Goal: Ask a question: Seek information or help from site administrators or community

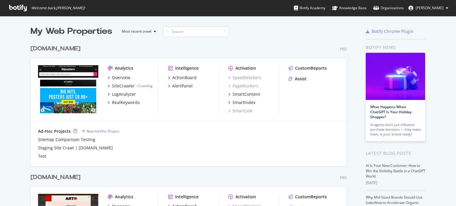
scroll to position [202, 446]
click at [182, 79] on div "ActionBoard" at bounding box center [184, 78] width 24 height 6
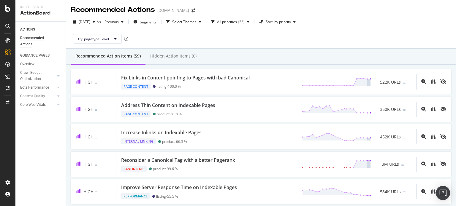
scroll to position [303, 0]
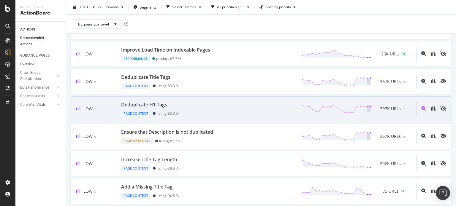
click at [163, 102] on div "Deduplicate H1 Tags" at bounding box center [144, 104] width 46 height 7
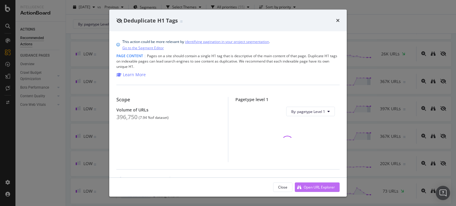
click at [311, 187] on div "Open URL Explorer" at bounding box center [318, 186] width 31 height 5
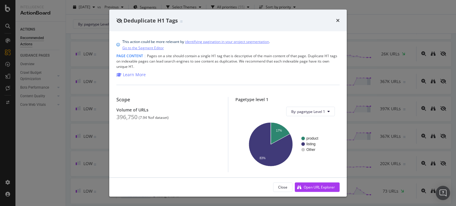
drag, startPoint x: 338, startPoint y: 19, endPoint x: 57, endPoint y: 20, distance: 280.6
click at [338, 19] on icon "times" at bounding box center [338, 20] width 4 height 5
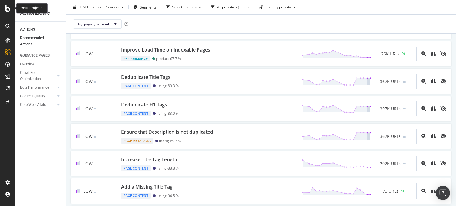
click at [7, 10] on icon at bounding box center [7, 8] width 5 height 7
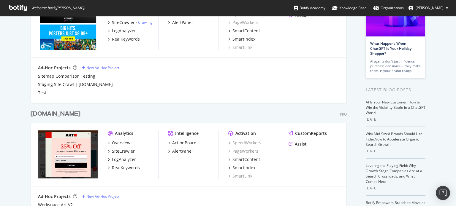
scroll to position [109, 0]
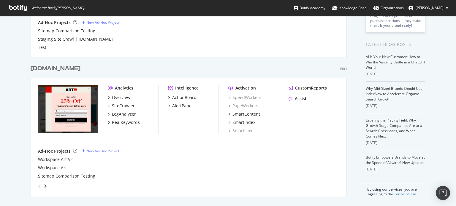
click at [96, 151] on div "New Ad-Hoc Project" at bounding box center [102, 151] width 33 height 5
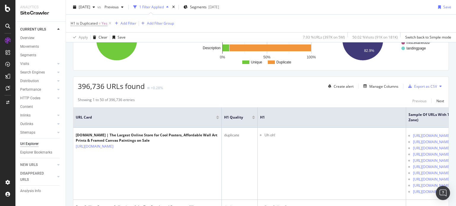
scroll to position [72, 0]
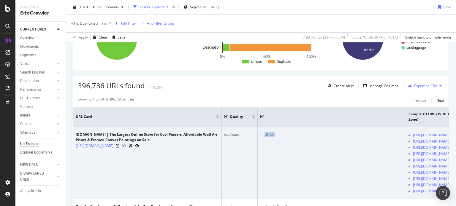
drag, startPoint x: 276, startPoint y: 136, endPoint x: 262, endPoint y: 136, distance: 13.6
click at [262, 136] on ul "Uh oh!" at bounding box center [331, 134] width 143 height 5
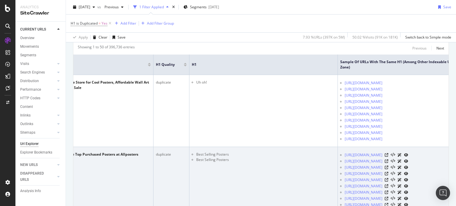
scroll to position [0, 69]
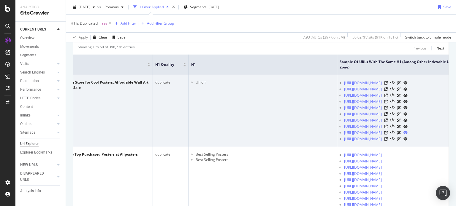
drag, startPoint x: 256, startPoint y: 203, endPoint x: 434, endPoint y: 132, distance: 191.8
click at [434, 132] on div "https://www.allposters.com/help/services" at bounding box center [413, 133] width 139 height 6
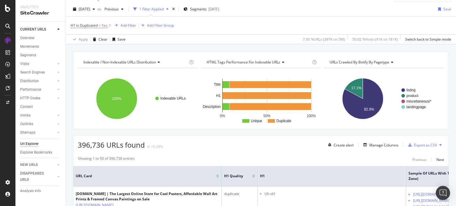
scroll to position [0, 0]
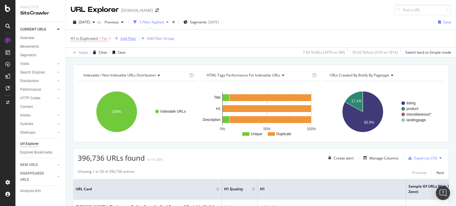
click at [124, 39] on div "Add Filter" at bounding box center [128, 38] width 16 height 5
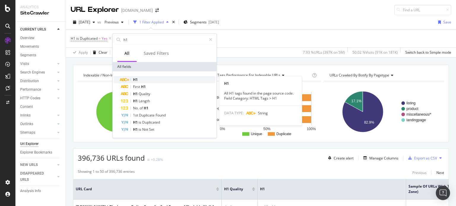
type input "h1"
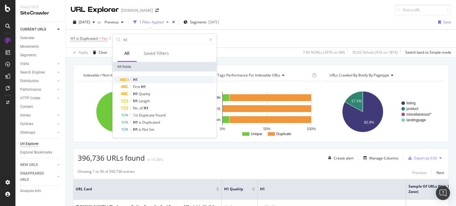
click at [140, 79] on div "H1" at bounding box center [168, 79] width 94 height 7
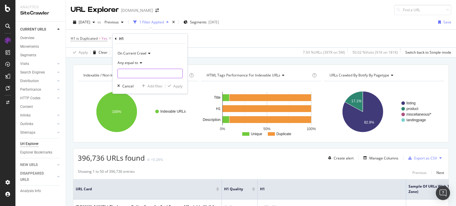
click at [144, 75] on input "text" at bounding box center [149, 73] width 65 height 9
drag, startPoint x: 141, startPoint y: 69, endPoint x: 139, endPoint y: 63, distance: 6.2
click at [139, 63] on div "Any equal to" at bounding box center [149, 68] width 65 height 20
click at [139, 63] on icon at bounding box center [140, 63] width 4 height 4
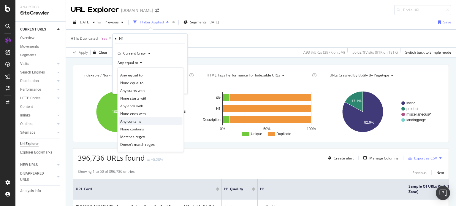
click at [149, 120] on div "Any contains" at bounding box center [150, 121] width 63 height 8
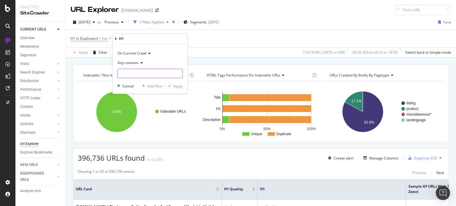
click at [145, 73] on input "text" at bounding box center [149, 73] width 65 height 9
type input "uh oh!"
click at [179, 84] on div "Apply" at bounding box center [177, 85] width 9 height 5
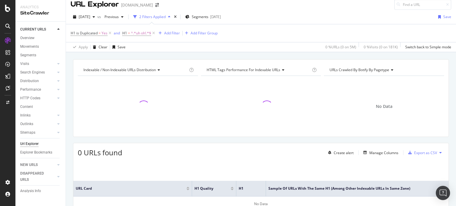
scroll to position [4, 0]
click at [143, 35] on span "^.*uh oh!.*$" at bounding box center [141, 34] width 20 height 8
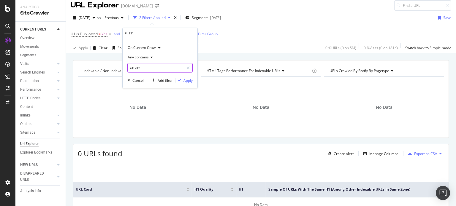
click at [144, 67] on input "uh oh!" at bounding box center [156, 67] width 56 height 9
type input "uh oh"
click at [191, 81] on div "Apply" at bounding box center [187, 80] width 9 height 5
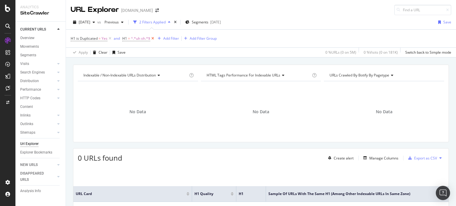
click at [153, 39] on icon at bounding box center [152, 39] width 5 height 6
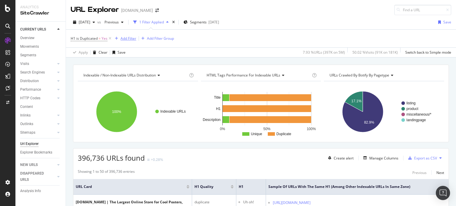
click at [131, 36] on div "Add Filter" at bounding box center [128, 38] width 16 height 5
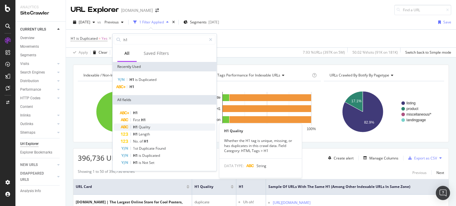
click at [148, 127] on span "Quality" at bounding box center [145, 127] width 12 height 5
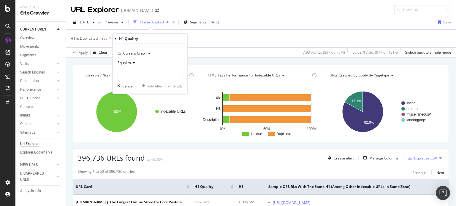
click at [133, 64] on icon at bounding box center [133, 63] width 4 height 4
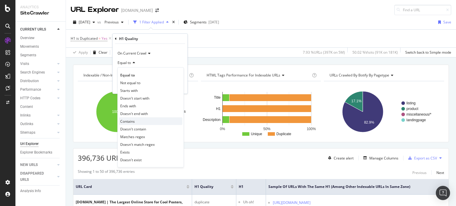
click at [140, 124] on div "Contains" at bounding box center [150, 121] width 63 height 8
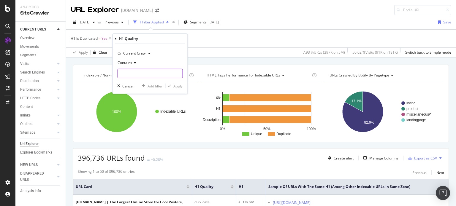
click at [139, 74] on input "text" at bounding box center [149, 73] width 65 height 9
type input "uh oh"
click at [175, 86] on div "Apply" at bounding box center [177, 85] width 9 height 5
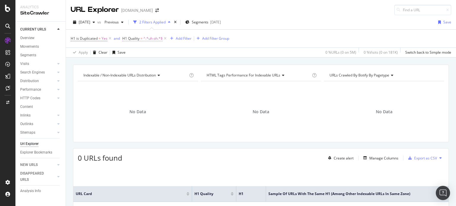
click at [161, 37] on span "^.*uh oh.*$" at bounding box center [152, 38] width 19 height 8
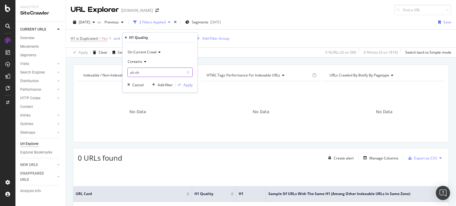
click at [131, 72] on input "uh oh" at bounding box center [156, 72] width 56 height 9
type input "Uh oh"
click at [185, 85] on div "Apply" at bounding box center [187, 84] width 9 height 5
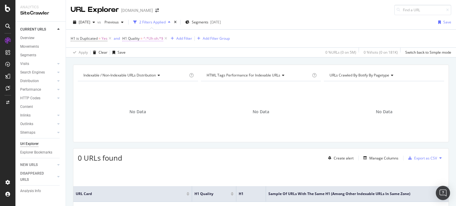
click at [153, 38] on span "^.*Uh oh.*$" at bounding box center [153, 38] width 20 height 8
click at [223, 51] on div "Apply Clear Save 0 % URLs ( 0 on 5M ) 0 % Visits ( 0 on 181K ) Switch back to S…" at bounding box center [261, 52] width 390 height 10
click at [165, 38] on icon at bounding box center [165, 39] width 5 height 6
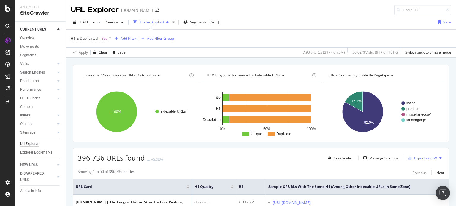
click at [128, 38] on div "Add Filter" at bounding box center [128, 38] width 16 height 5
click at [126, 36] on div "Add Filter" at bounding box center [128, 38] width 16 height 5
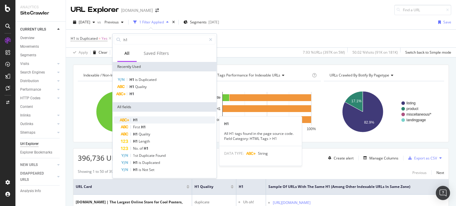
click at [140, 120] on div "H1" at bounding box center [168, 120] width 94 height 7
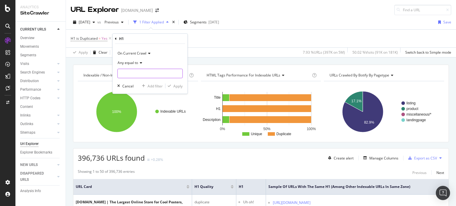
click at [139, 75] on input "text" at bounding box center [149, 73] width 65 height 9
type input "uh oh"
click at [173, 86] on div "Apply" at bounding box center [177, 85] width 9 height 5
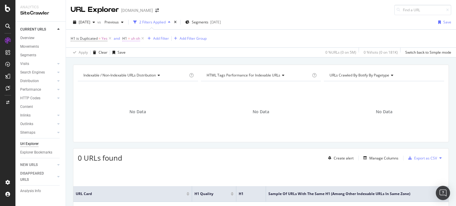
click at [138, 40] on span "uh oh" at bounding box center [135, 38] width 9 height 8
click at [134, 73] on input "uh oh" at bounding box center [156, 72] width 56 height 9
type input "uh"
click at [190, 88] on button "Apply" at bounding box center [183, 85] width 17 height 6
click at [137, 39] on icon at bounding box center [137, 39] width 5 height 6
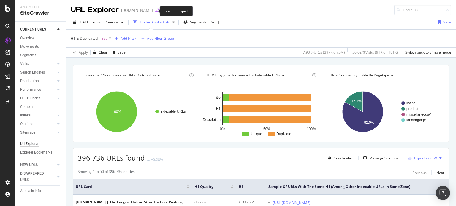
click at [155, 10] on icon "arrow-right-arrow-left" at bounding box center [157, 10] width 4 height 4
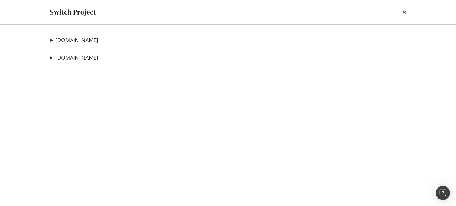
click at [68, 57] on link "Art.com" at bounding box center [76, 58] width 43 height 6
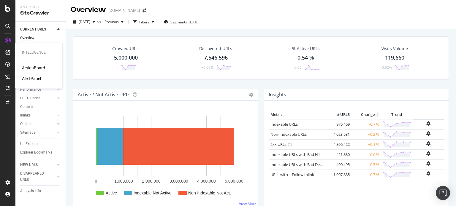
click at [36, 67] on div "ActionBoard" at bounding box center [33, 68] width 23 height 6
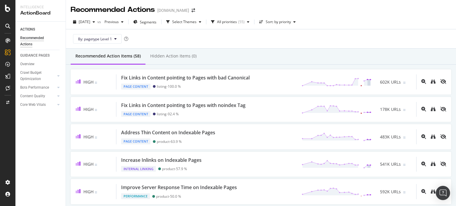
scroll to position [357, 0]
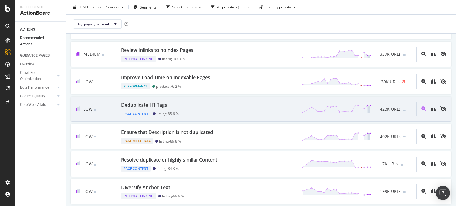
click at [163, 102] on div "Deduplicate H1 Tags" at bounding box center [144, 105] width 46 height 7
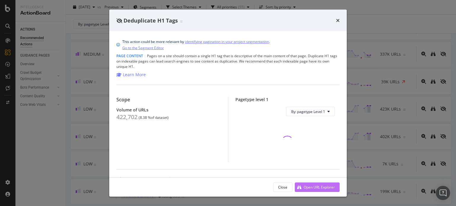
click at [313, 188] on div "Open URL Explorer" at bounding box center [318, 186] width 31 height 5
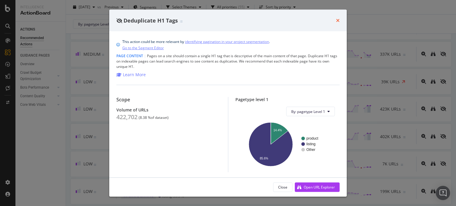
click at [337, 19] on icon "times" at bounding box center [338, 20] width 4 height 5
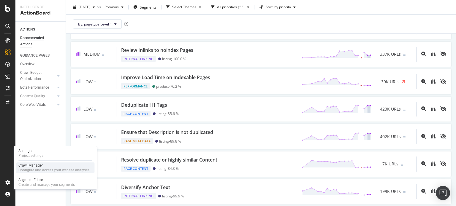
click at [34, 167] on div "Crawl Manager" at bounding box center [53, 165] width 71 height 5
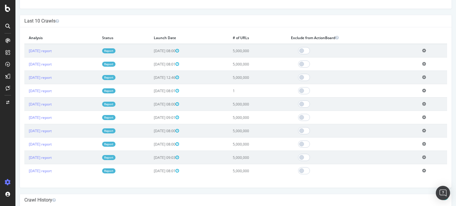
scroll to position [71, 0]
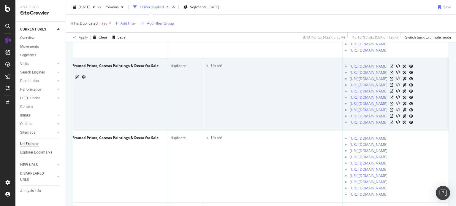
scroll to position [0, 83]
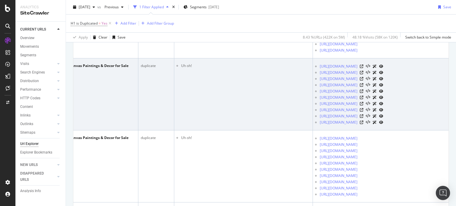
click at [372, 68] on icon at bounding box center [374, 67] width 4 height 4
click at [382, 74] on icon at bounding box center [381, 73] width 4 height 4
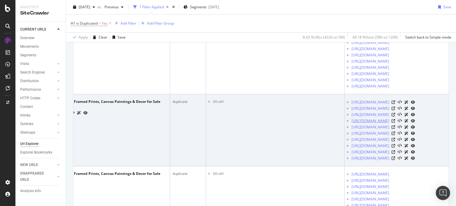
scroll to position [0, 51]
drag, startPoint x: 228, startPoint y: 131, endPoint x: 215, endPoint y: 131, distance: 13.3
click at [215, 104] on li "Uh oh!" at bounding box center [277, 101] width 129 height 5
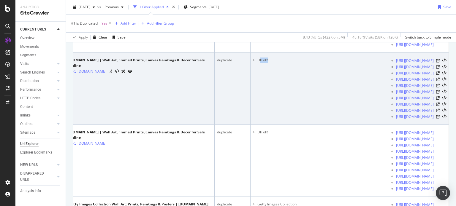
scroll to position [0, 0]
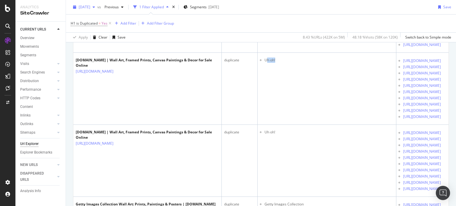
click at [90, 6] on span "2025 Aug. 13th" at bounding box center [85, 6] width 12 height 5
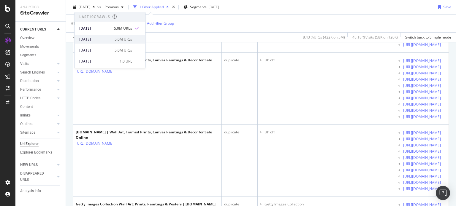
click at [98, 38] on div "2025 Jul. 30th" at bounding box center [95, 39] width 32 height 5
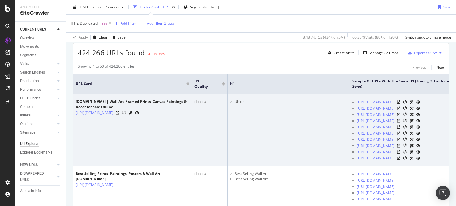
scroll to position [98, 0]
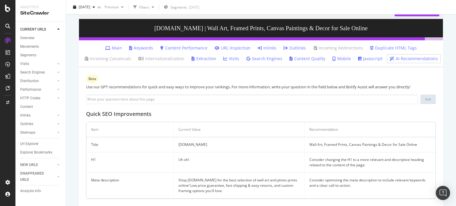
scroll to position [53, 0]
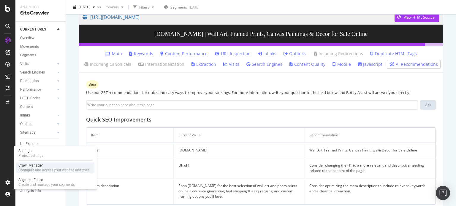
click at [31, 168] on div "Configure and access your website analyses" at bounding box center [53, 170] width 71 height 5
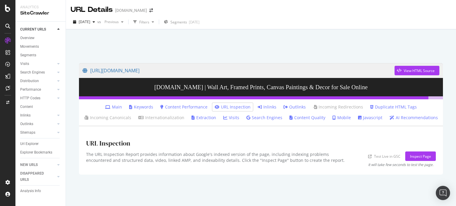
click at [365, 118] on link "Javascript" at bounding box center [370, 118] width 24 height 6
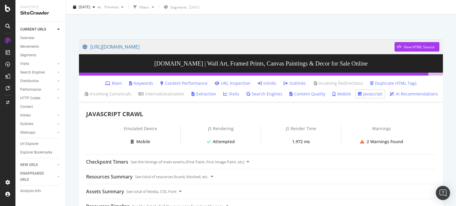
scroll to position [18, 0]
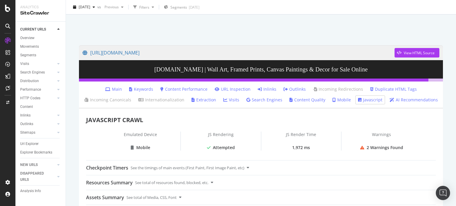
click at [113, 91] on link "Main" at bounding box center [113, 89] width 17 height 6
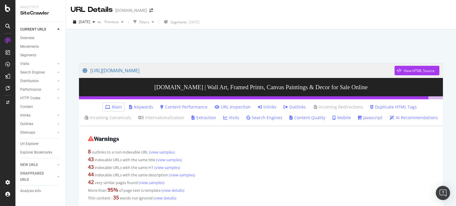
click at [225, 108] on link "URL Inspection" at bounding box center [232, 107] width 36 height 6
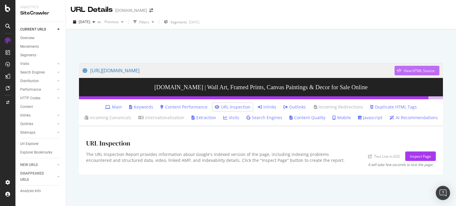
click at [415, 70] on div "View HTML Source" at bounding box center [418, 70] width 31 height 5
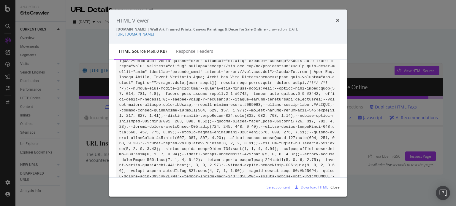
scroll to position [18251, 0]
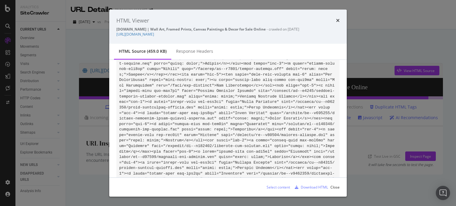
drag, startPoint x: 235, startPoint y: 120, endPoint x: 245, endPoint y: 120, distance: 9.8
click at [337, 23] on icon "times" at bounding box center [338, 20] width 4 height 5
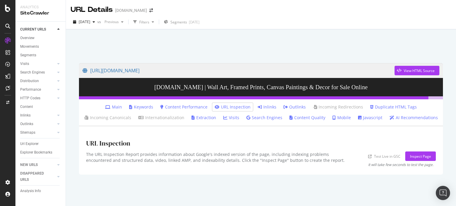
click at [297, 118] on link "Content Quality" at bounding box center [307, 118] width 36 height 6
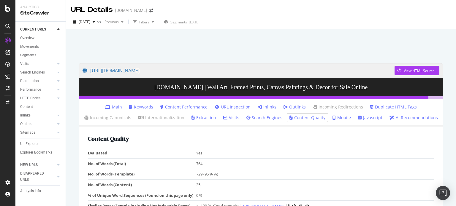
click at [405, 118] on link "AI Recommendations" at bounding box center [413, 118] width 48 height 6
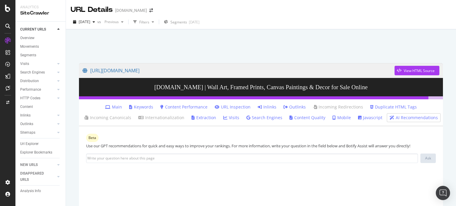
click at [388, 106] on link "Duplicate HTML Tags" at bounding box center [393, 107] width 47 height 6
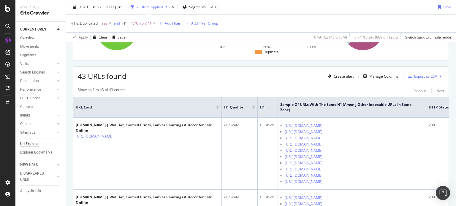
scroll to position [79, 0]
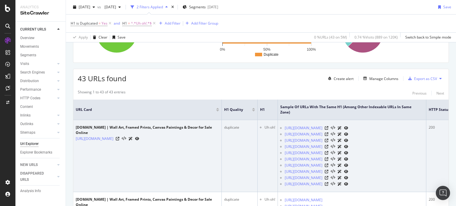
click at [133, 137] on icon at bounding box center [130, 139] width 4 height 4
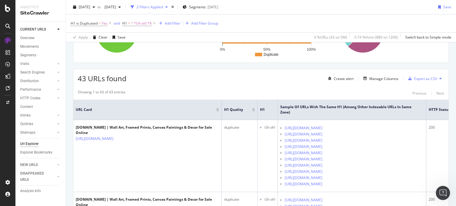
scroll to position [0, 0]
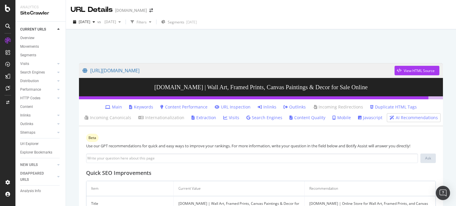
click at [361, 116] on link "Javascript" at bounding box center [370, 118] width 24 height 6
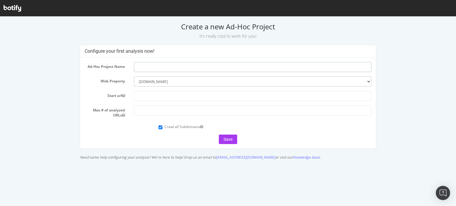
click at [221, 65] on input "text" at bounding box center [253, 67] width 238 height 10
type input "Non JS"
click at [236, 96] on input "text" at bounding box center [253, 96] width 238 height 10
type input "[URL][DOMAIN_NAME]"
click at [161, 129] on input "Crawl all Subdomains" at bounding box center [160, 127] width 4 height 4
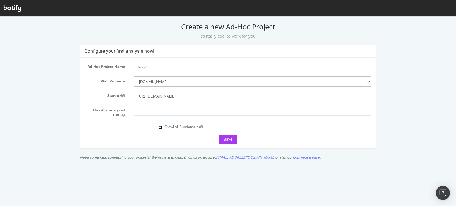
checkbox input "false"
click at [230, 138] on button "Save" at bounding box center [228, 139] width 18 height 9
click at [207, 111] on input "number" at bounding box center [253, 111] width 238 height 10
type input "80"
click at [228, 139] on button "Save" at bounding box center [228, 139] width 18 height 9
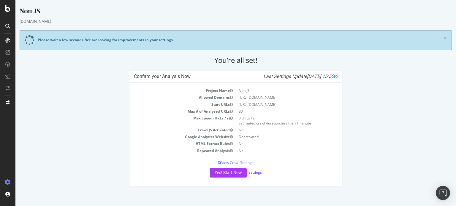
click at [256, 171] on link "Settings" at bounding box center [254, 172] width 13 height 5
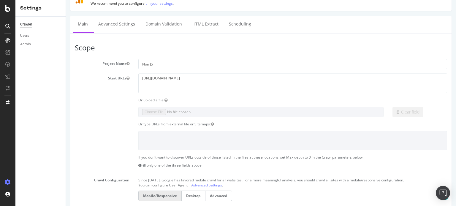
scroll to position [78, 0]
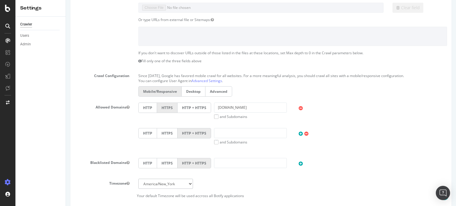
scroll to position [129, 0]
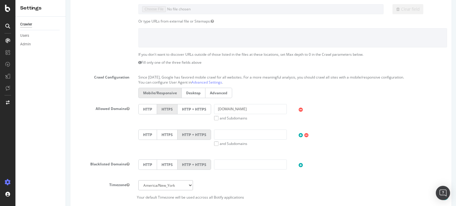
click at [214, 118] on label "and Subdomains" at bounding box center [230, 118] width 33 height 5
click at [66, 0] on input "and Subdomains" at bounding box center [66, 0] width 0 height 0
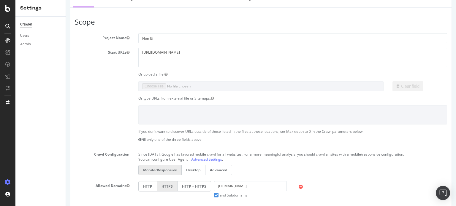
scroll to position [50, 0]
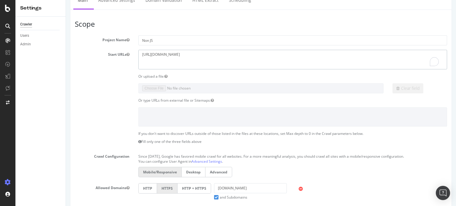
drag, startPoint x: 179, startPoint y: 53, endPoint x: 122, endPoint y: 55, distance: 57.0
click at [122, 55] on div "Start URLs [URL][DOMAIN_NAME]" at bounding box center [260, 59] width 381 height 19
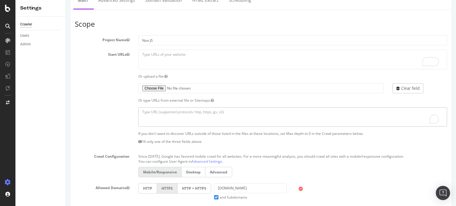
click at [158, 115] on textarea "To enrich screen reader interactions, please activate Accessibility in Grammarl…" at bounding box center [292, 116] width 308 height 19
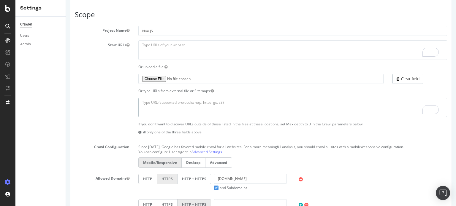
scroll to position [58, 0]
click at [176, 105] on textarea "To enrich screen reader interactions, please activate Accessibility in Grammarl…" at bounding box center [292, 108] width 308 height 19
paste textarea "[URL][DOMAIN_NAME] [URL][DOMAIN_NAME][DATE] [URL][DOMAIN_NAME] [URL][DOMAIN_NAM…"
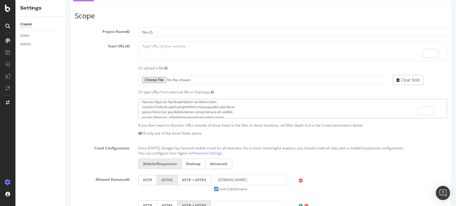
scroll to position [77, 0]
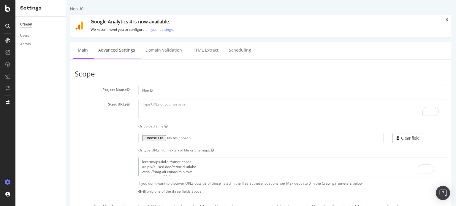
type textarea "[URL][DOMAIN_NAME] [URL][DOMAIN_NAME][DATE] [URL][DOMAIN_NAME] [URL][DOMAIN_NAM…"
drag, startPoint x: 109, startPoint y: 49, endPoint x: 279, endPoint y: 28, distance: 171.2
click at [109, 49] on link "Advanced Settings" at bounding box center [117, 50] width 46 height 16
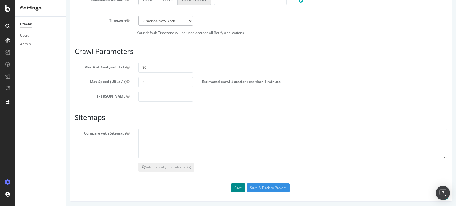
click at [238, 189] on button "Save" at bounding box center [238, 188] width 14 height 9
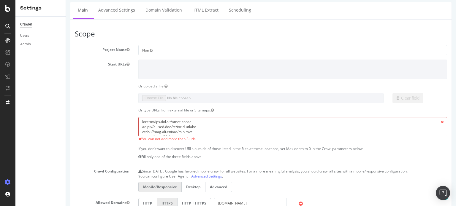
click at [200, 129] on textarea at bounding box center [292, 126] width 308 height 19
click at [200, 129] on textarea "To enrich screen reader interactions, please activate Accessibility in Grammarl…" at bounding box center [292, 126] width 308 height 19
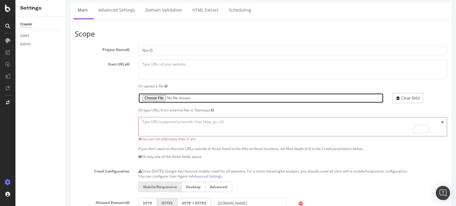
click at [163, 98] on input "file" at bounding box center [260, 98] width 245 height 10
click at [161, 98] on input "file" at bounding box center [260, 98] width 245 height 10
type input "C:\fakepath\httpswww.art.comgift-guide.txt"
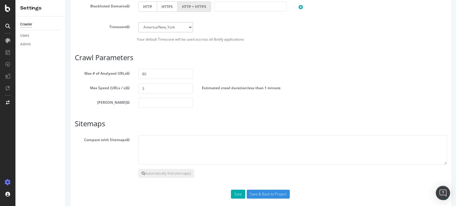
scroll to position [349, 0]
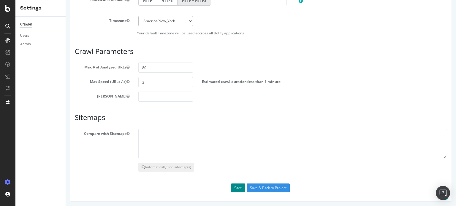
click at [236, 184] on button "Save" at bounding box center [238, 188] width 14 height 9
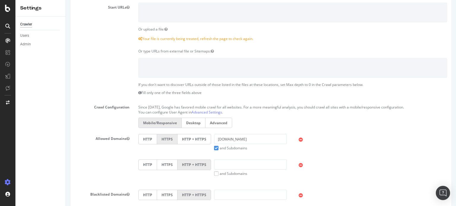
scroll to position [0, 0]
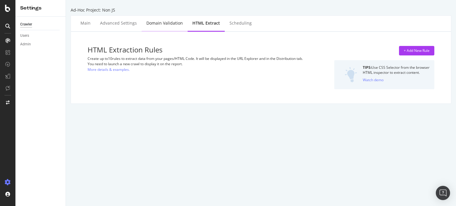
click at [163, 26] on div "Domain Validation" at bounding box center [164, 23] width 36 height 6
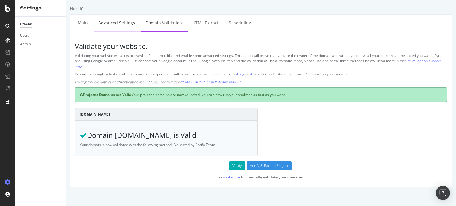
click at [126, 26] on link "Advanced Settings" at bounding box center [117, 23] width 46 height 16
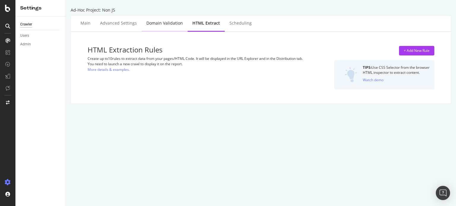
click at [162, 24] on div "Domain Validation" at bounding box center [164, 23] width 36 height 6
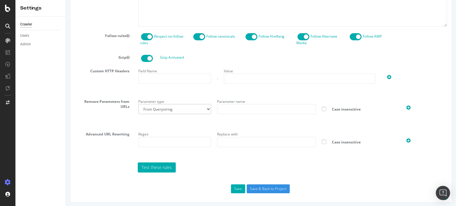
scroll to position [317, 0]
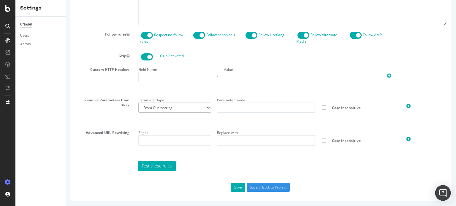
click at [447, 190] on div "Open Intercom Messenger" at bounding box center [443, 193] width 16 height 16
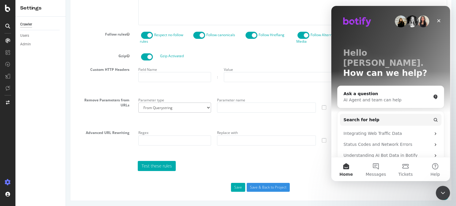
scroll to position [0, 0]
click at [376, 97] on div "AI Agent and team can help" at bounding box center [386, 100] width 87 height 6
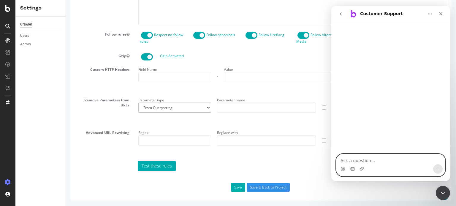
click at [368, 161] on textarea "Ask a question…" at bounding box center [390, 159] width 109 height 10
type textarea "How do you turn off JS for an ad-hoc crawl"
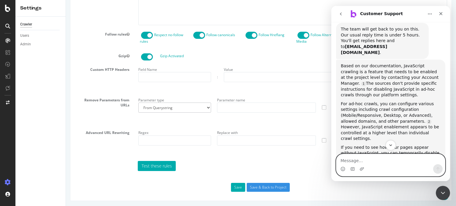
scroll to position [103, 0]
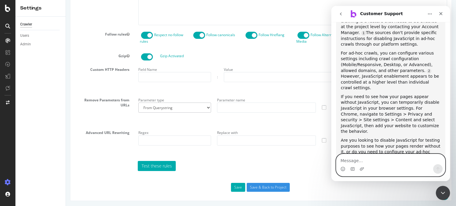
click at [376, 158] on textarea "Message…" at bounding box center [390, 159] width 109 height 10
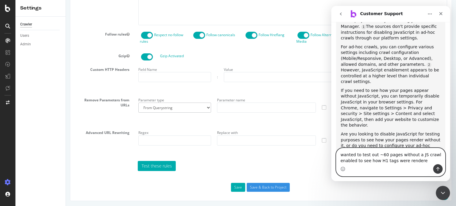
type textarea "wanted to test out ~60 pages without a JS crawl enabled to see how H1 tags were…"
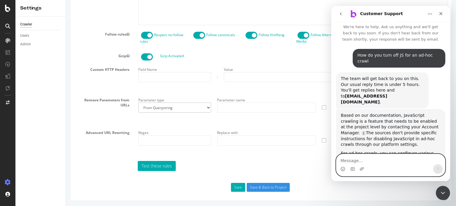
scroll to position [0, 0]
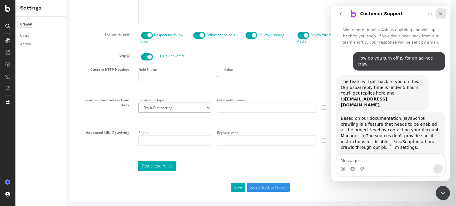
click at [439, 11] on icon "Close" at bounding box center [440, 13] width 5 height 5
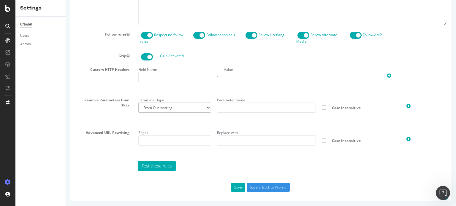
scroll to position [335, 0]
